Goal: Information Seeking & Learning: Find specific fact

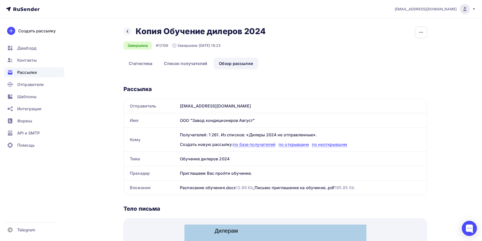
drag, startPoint x: 252, startPoint y: 119, endPoint x: 177, endPoint y: 123, distance: 75.3
click at [177, 123] on div "Имя ООО "Завод кондиционеров Август"" at bounding box center [275, 120] width 303 height 14
copy div "Имя ООО "Завод кондиционеров Август""
drag, startPoint x: 225, startPoint y: 160, endPoint x: 177, endPoint y: 159, distance: 48.3
click at [177, 159] on div "Тема Обучение дилеров 2024" at bounding box center [275, 159] width 303 height 14
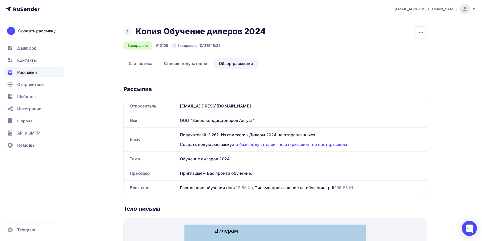
copy div "Тема Обучение дилеров 2024"
drag, startPoint x: 246, startPoint y: 120, endPoint x: 179, endPoint y: 119, distance: 66.6
click at [179, 119] on div "ООО "Завод кондиционеров Август"" at bounding box center [302, 120] width 249 height 14
copy div "ООО "Завод кондиционеров Август""
click at [202, 159] on div "Обучение дилеров 2024" at bounding box center [302, 159] width 249 height 14
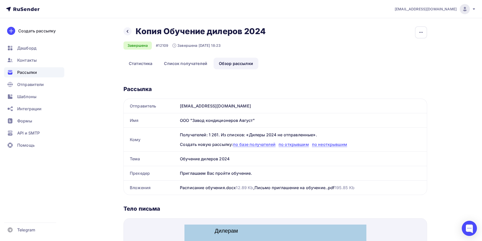
click at [202, 159] on div "Обучение дилеров 2024" at bounding box center [302, 159] width 249 height 14
copy div "Обучение дилеров 2024"
click at [216, 174] on div "Приглашаем Вас пройти обучение." at bounding box center [302, 173] width 249 height 14
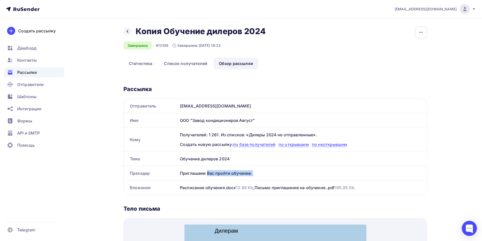
click at [216, 174] on div "Приглашаем Вас пройти обучение." at bounding box center [302, 173] width 249 height 14
copy div "Приглашаем Вас пройти обучение."
drag, startPoint x: 226, startPoint y: 161, endPoint x: 177, endPoint y: 160, distance: 49.1
click at [177, 160] on div "Тема Обучение дилеров 2024" at bounding box center [275, 159] width 303 height 14
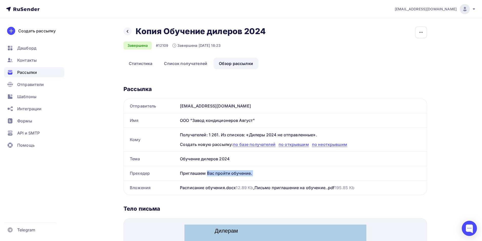
copy div "Тема Обучение дилеров 2024"
drag, startPoint x: 250, startPoint y: 119, endPoint x: 177, endPoint y: 121, distance: 72.9
click at [177, 121] on div "Имя ООО "Завод кондиционеров Август"" at bounding box center [275, 120] width 303 height 14
copy div "Имя ООО "Завод кондиционеров Август""
